Goal: Check status: Check status

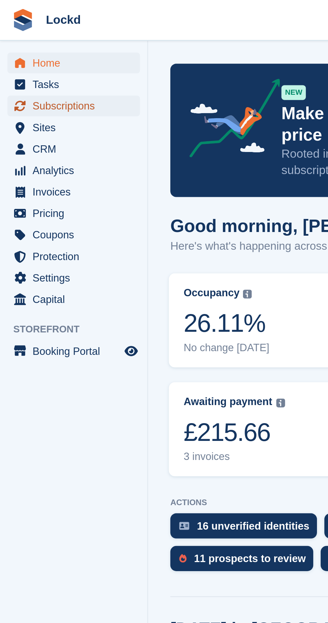
click at [38, 49] on span "Subscriptions" at bounding box center [35, 47] width 40 height 9
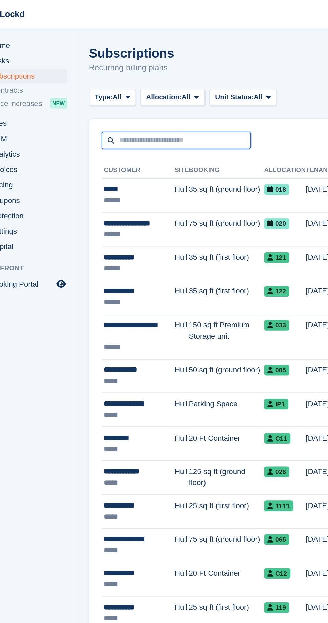
click at [131, 89] on input "text" at bounding box center [132, 88] width 94 height 11
type input "****"
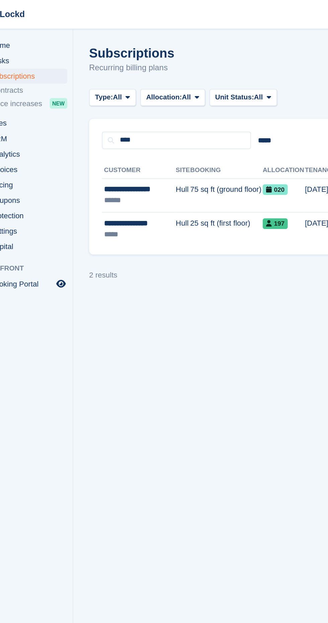
click at [116, 146] on div "*****" at bounding box center [108, 147] width 44 height 7
